Goal: Navigation & Orientation: Find specific page/section

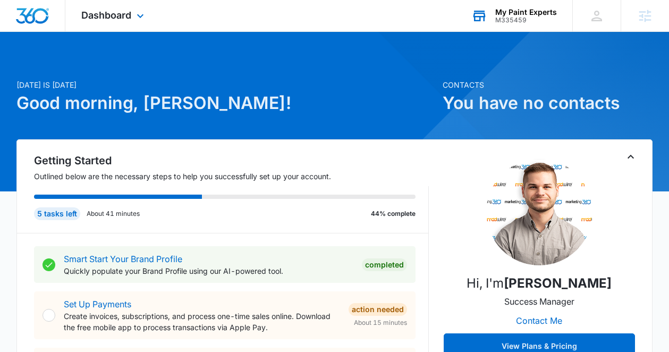
click at [523, 19] on div "M335459" at bounding box center [526, 19] width 62 height 7
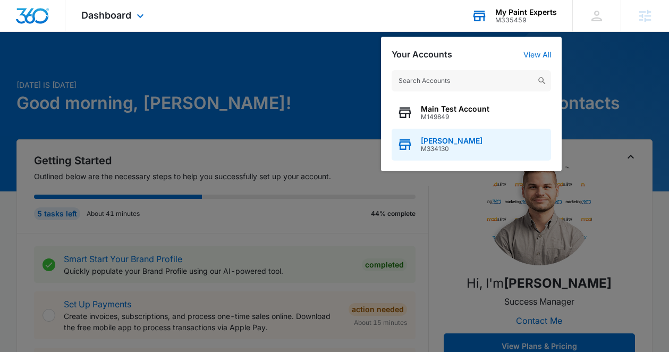
click at [475, 147] on span "M334130" at bounding box center [452, 148] width 62 height 7
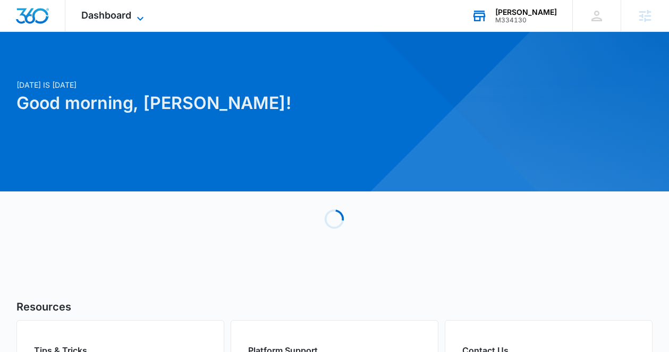
click at [101, 18] on span "Dashboard" at bounding box center [106, 15] width 50 height 11
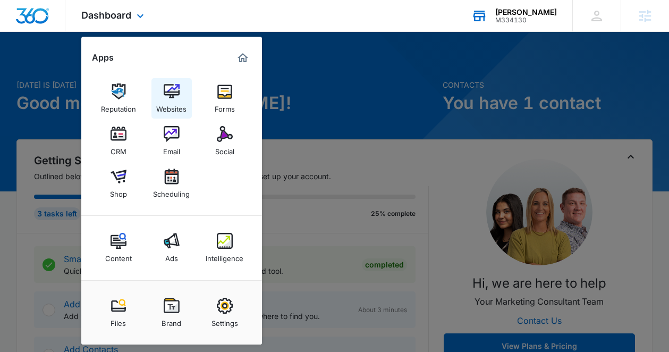
click at [159, 95] on link "Websites" at bounding box center [171, 98] width 40 height 40
